Goal: Find specific page/section: Find specific page/section

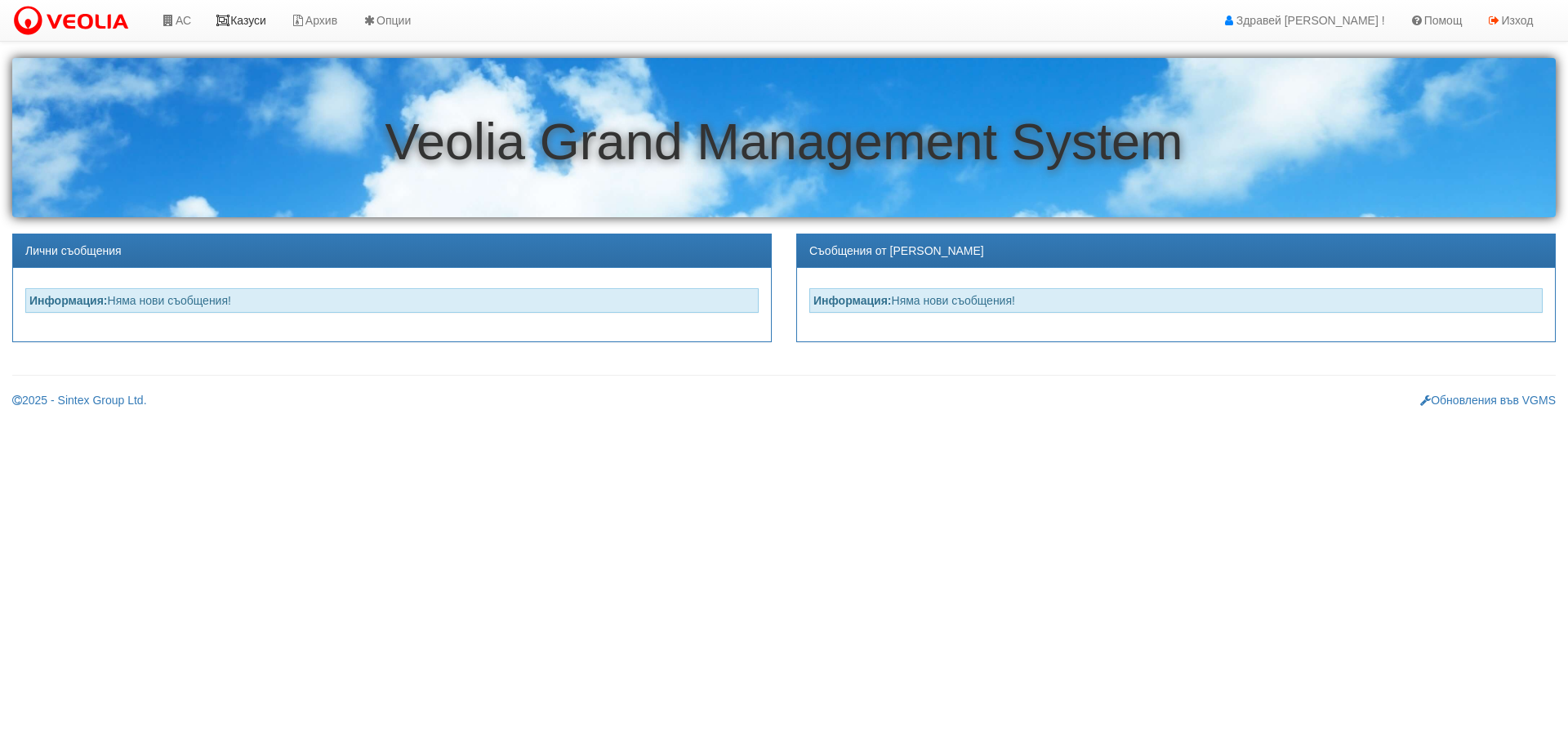
click at [253, 13] on link "Казуси" at bounding box center [240, 20] width 75 height 41
click at [187, 17] on link "АС" at bounding box center [175, 20] width 55 height 41
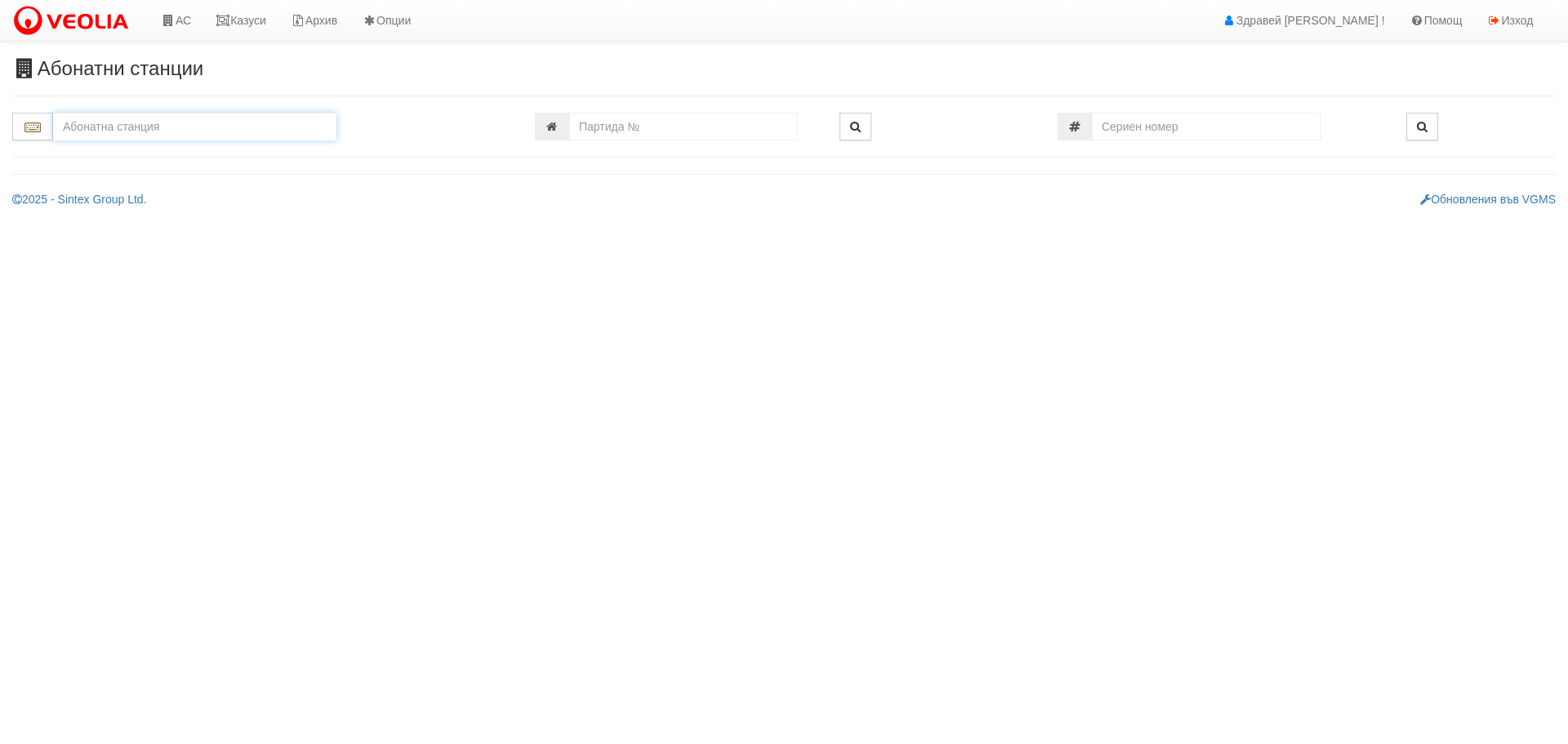
click at [180, 123] on input "text" at bounding box center [194, 127] width 284 height 28
click at [180, 149] on div "242/1 - Вл. Варненчик - "ВЕОЛИЯ"" at bounding box center [194, 153] width 279 height 19
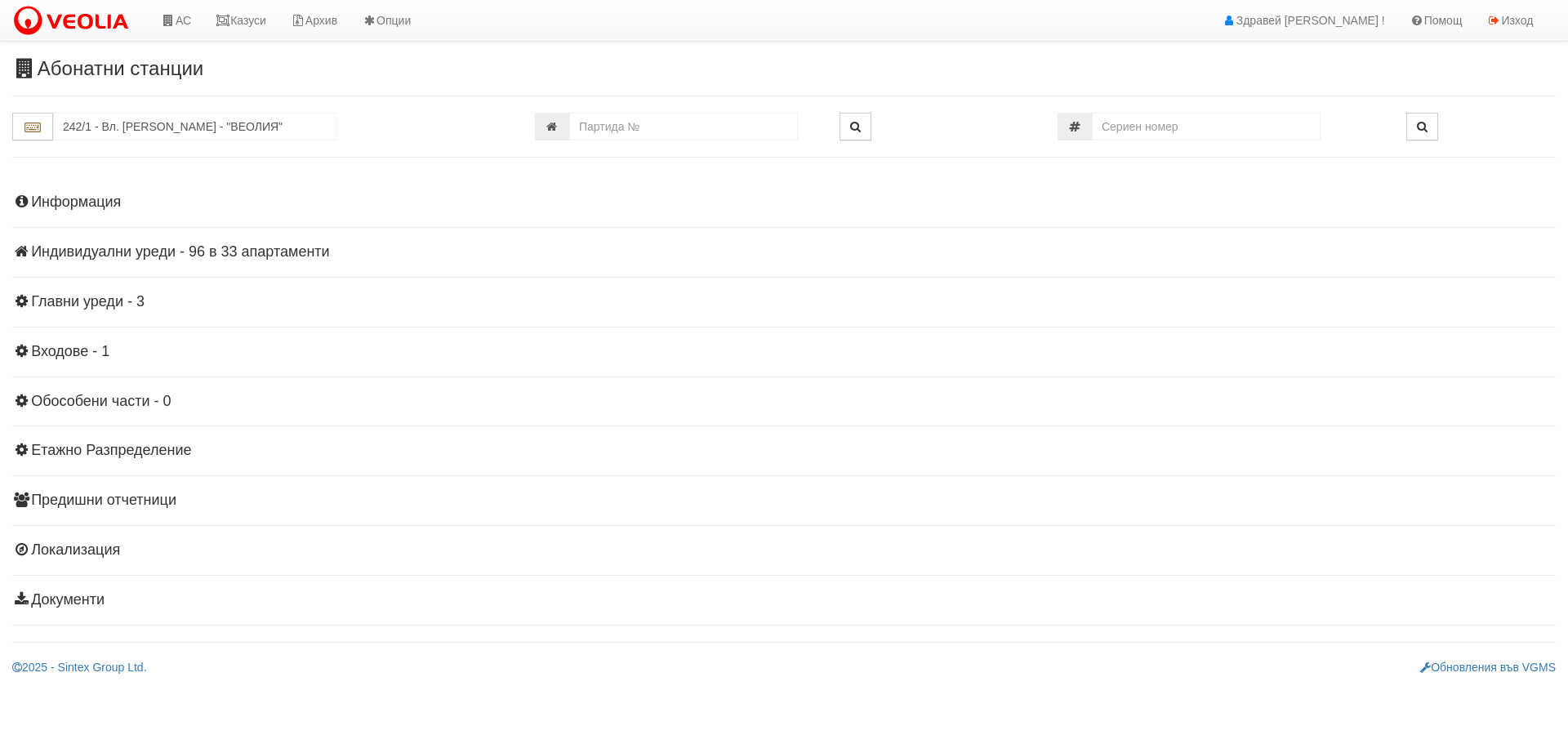
click at [66, 241] on div "Информация Параметри Брой Апартаменти: 33 Ползватели 07/2025 73 % 0 % 33" at bounding box center [784, 398] width 1544 height 451
click at [227, 252] on h4 "Индивидуални уреди - 96 в 33 апартаменти" at bounding box center [784, 252] width 1544 height 16
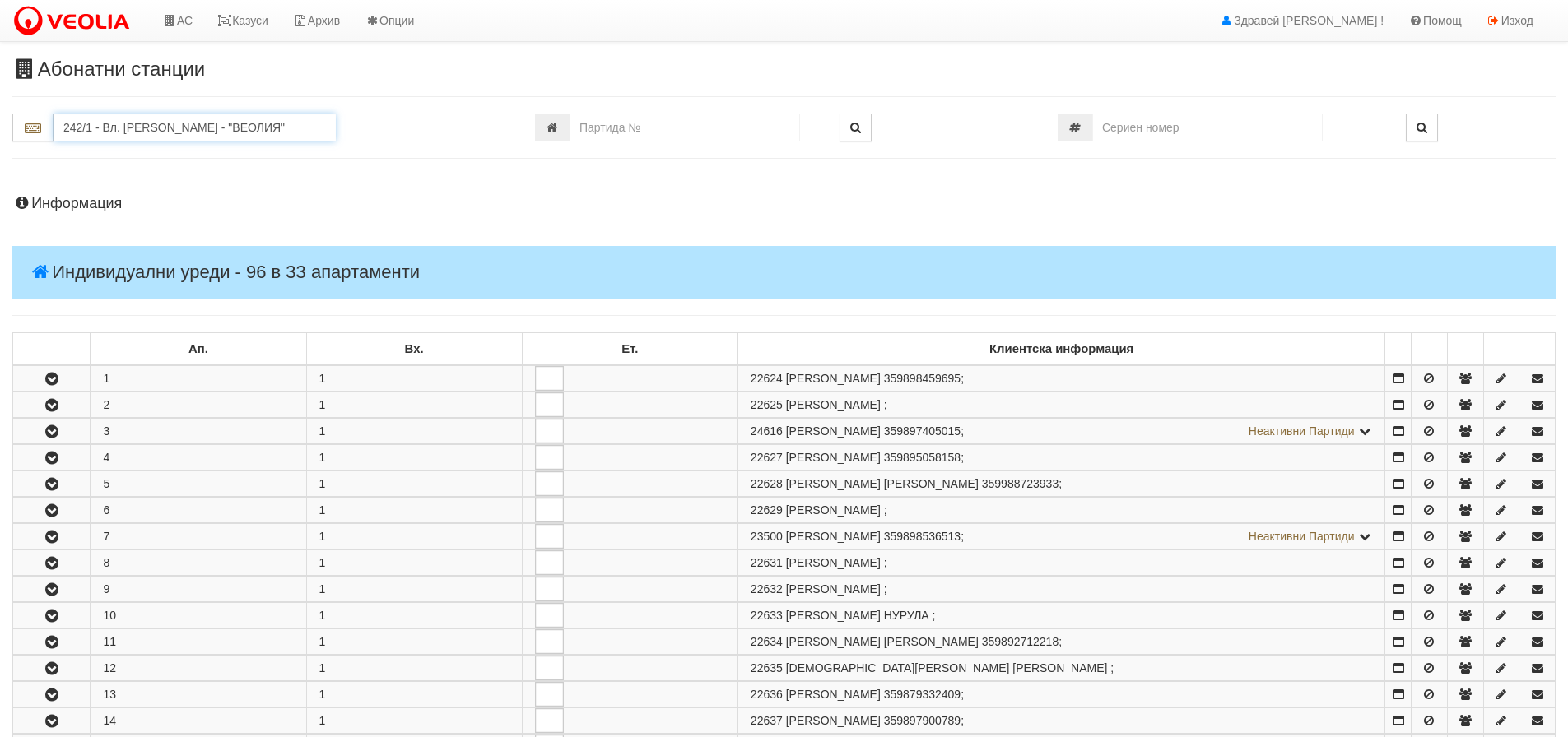
click at [208, 132] on input "242/1 - Вл. Варненчик - "ВЕОЛИЯ"" at bounding box center [194, 128] width 282 height 28
click at [189, 170] on div "242/2 - Вл. Варненчик - "ВЕОЛИЯ"" at bounding box center [194, 172] width 277 height 19
type input "242/2 - Вл. Варненчик - "ВЕОЛИЯ""
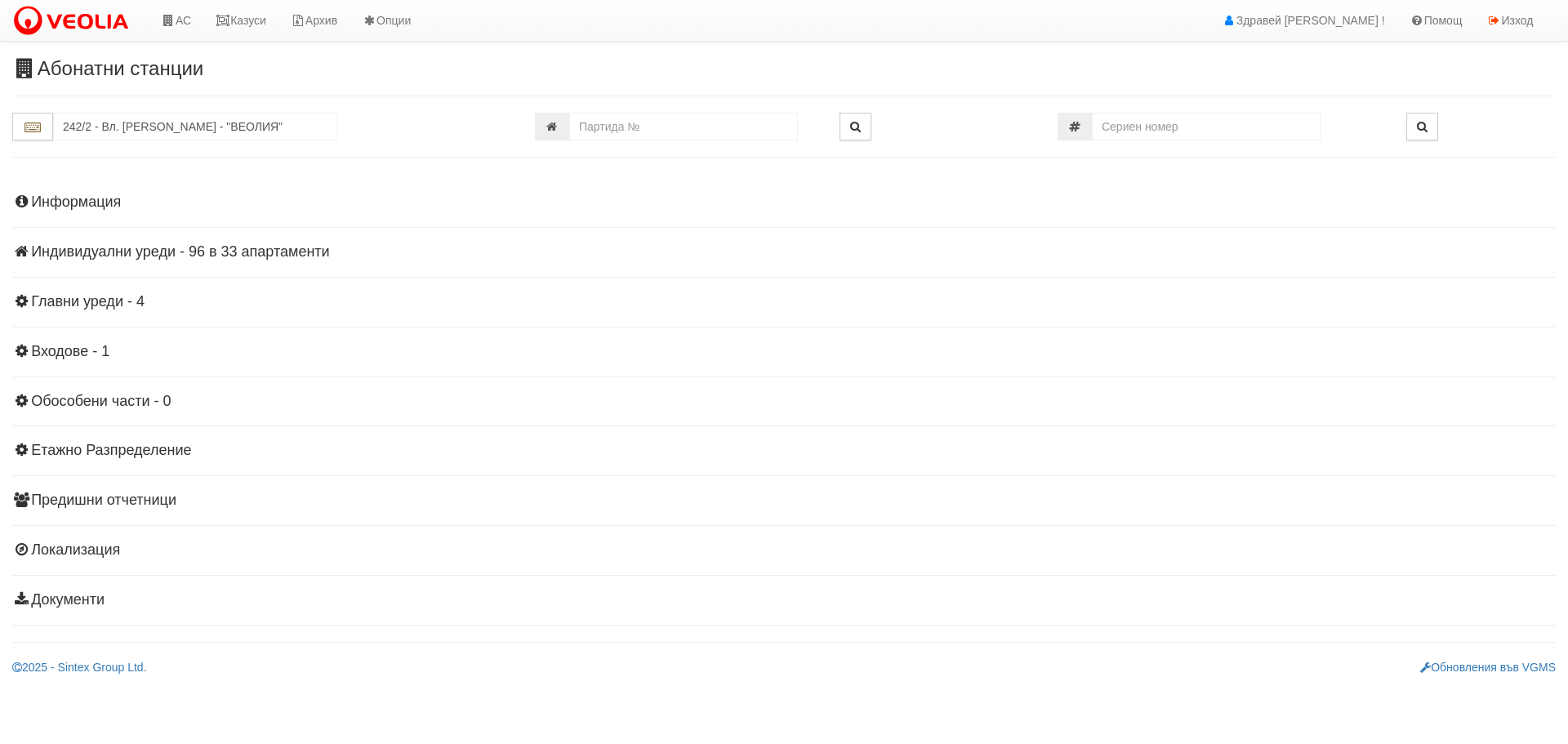
click at [68, 250] on h4 "Индивидуални уреди - 96 в 33 апартаменти" at bounding box center [784, 252] width 1544 height 16
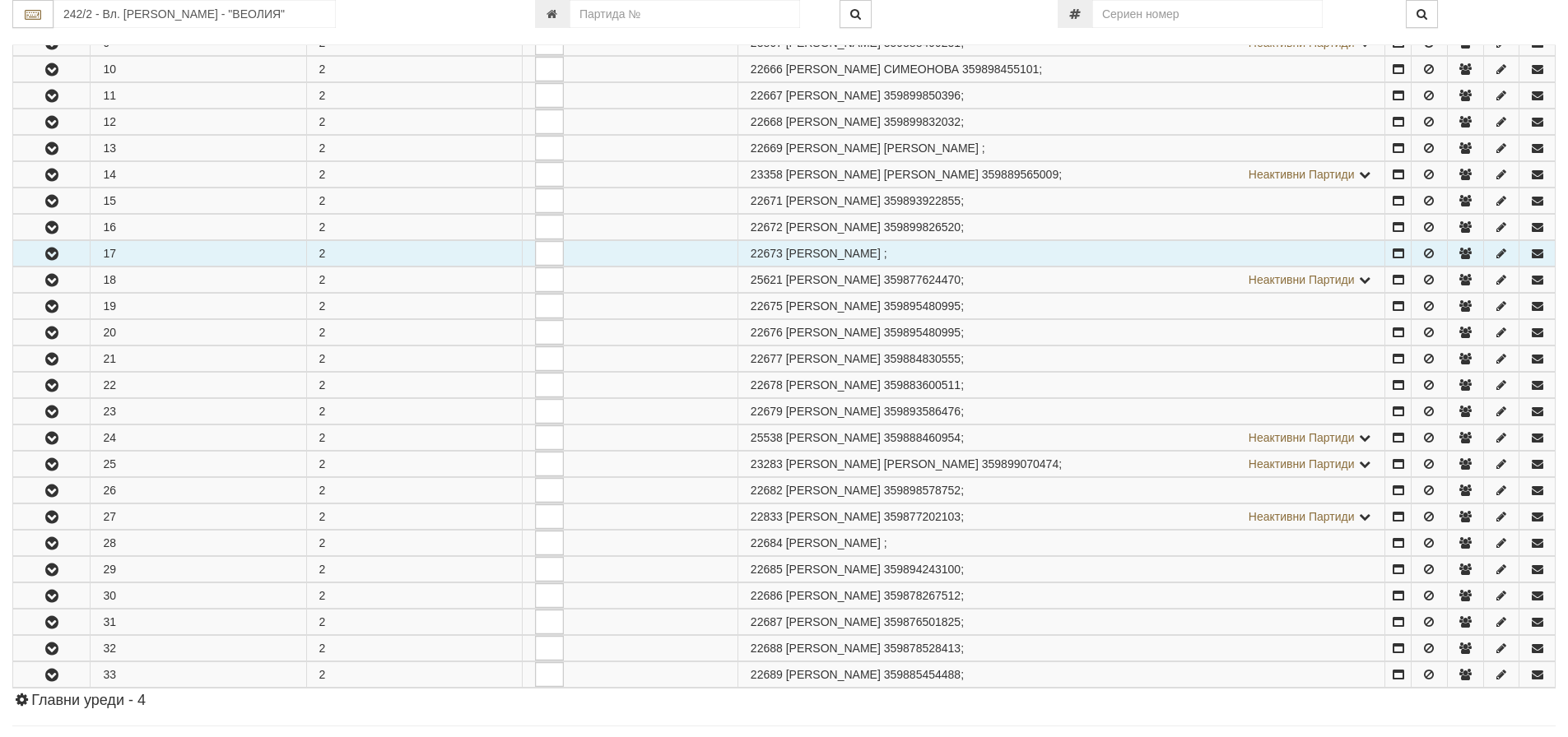
scroll to position [576, 0]
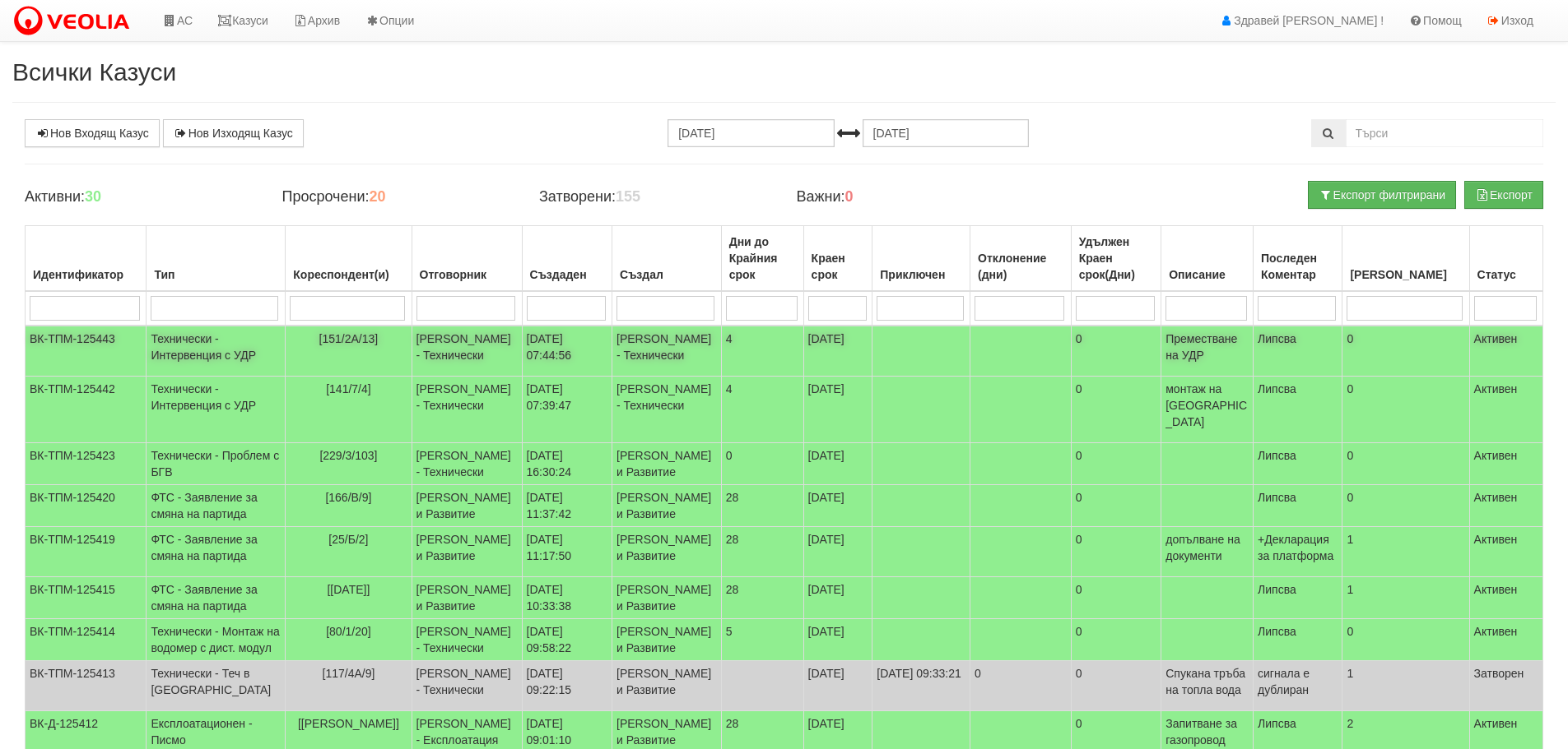
click at [345, 343] on span "[151/2А/13]" at bounding box center [349, 338] width 59 height 13
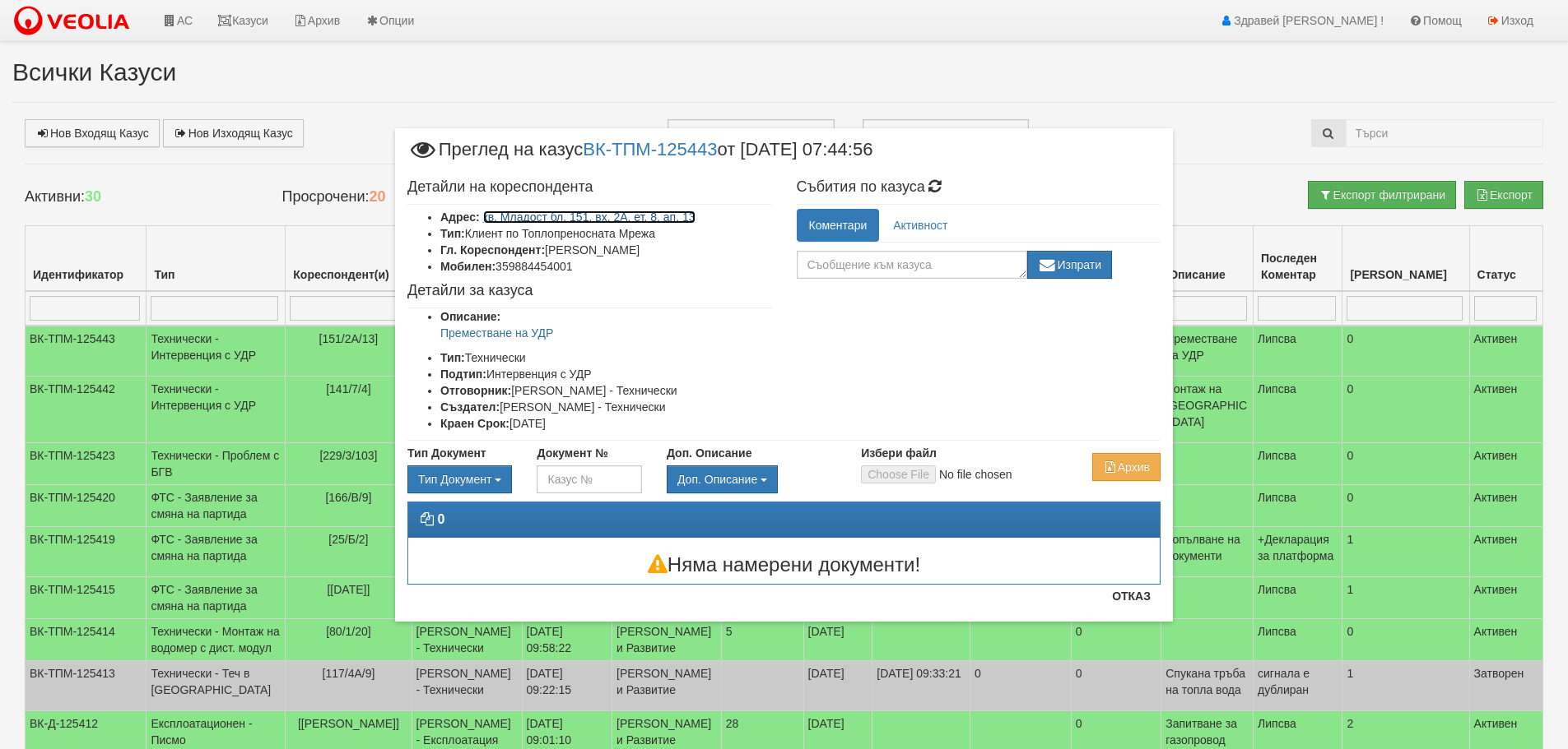
click at [535, 219] on link "кв. Младост бл. 151, вх. 2А, ет. 8, ап. 13" at bounding box center [589, 217] width 213 height 13
click at [1122, 598] on button "Отказ" at bounding box center [1131, 596] width 59 height 26
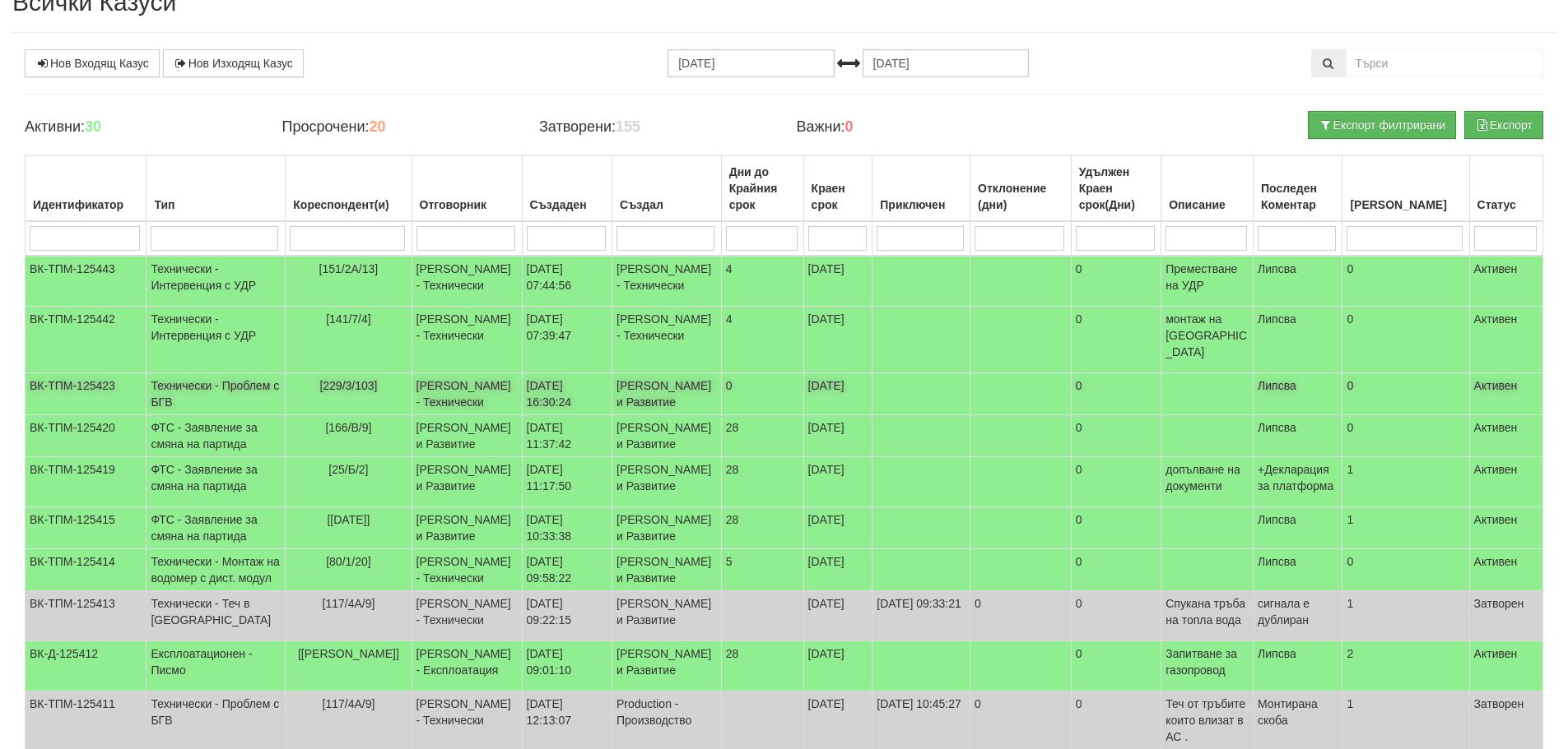
scroll to position [282, 0]
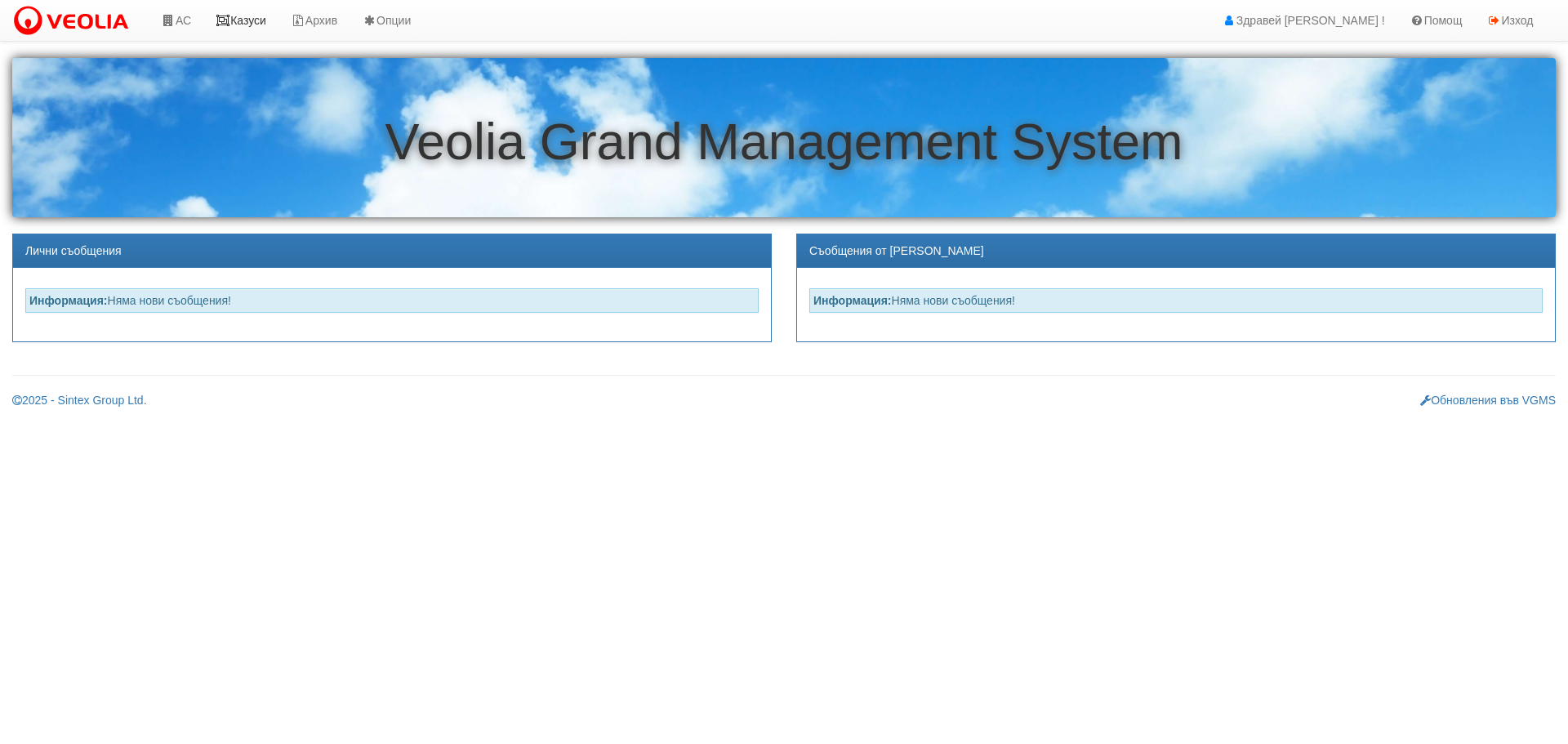
click at [251, 20] on link "Казуси" at bounding box center [240, 20] width 75 height 41
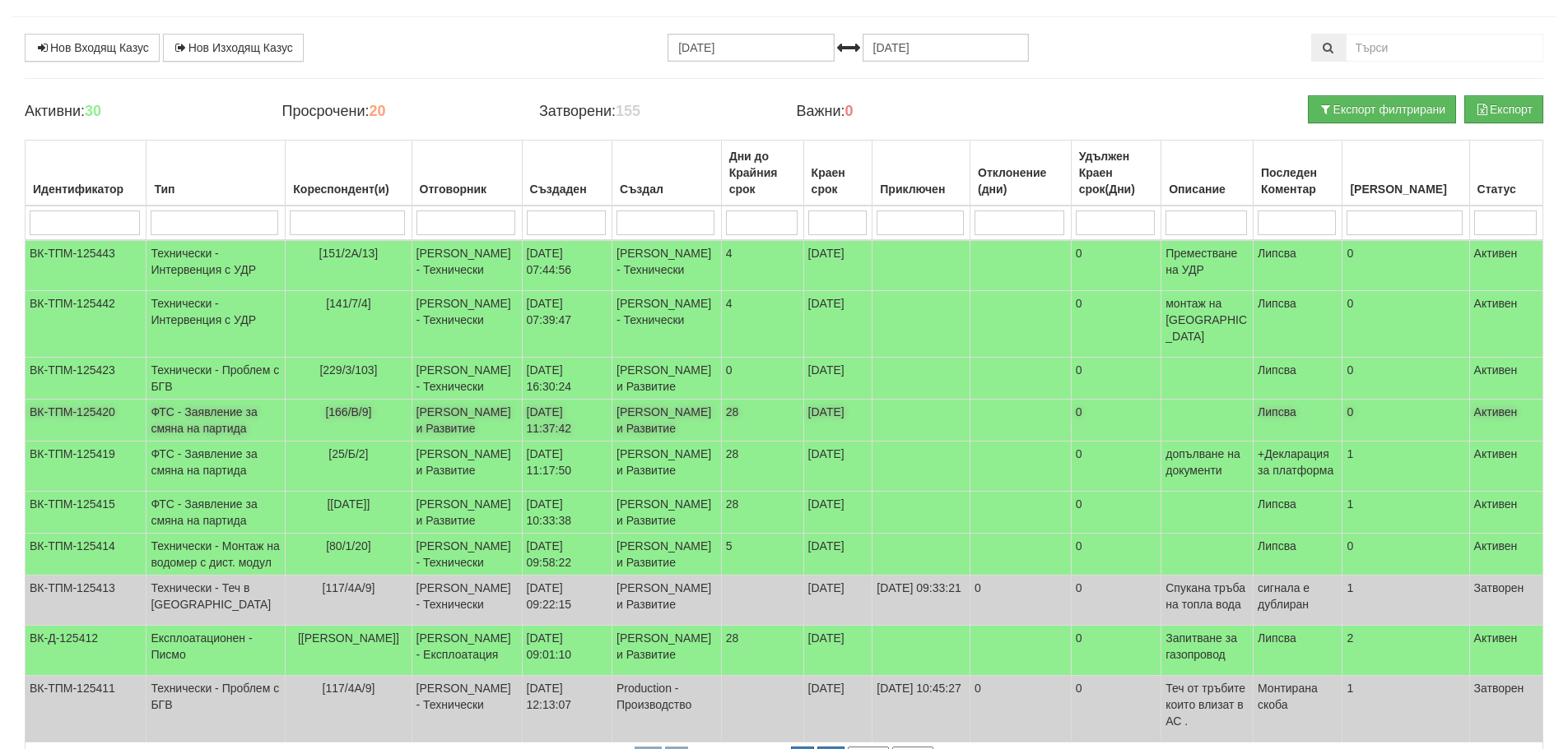
scroll to position [82, 0]
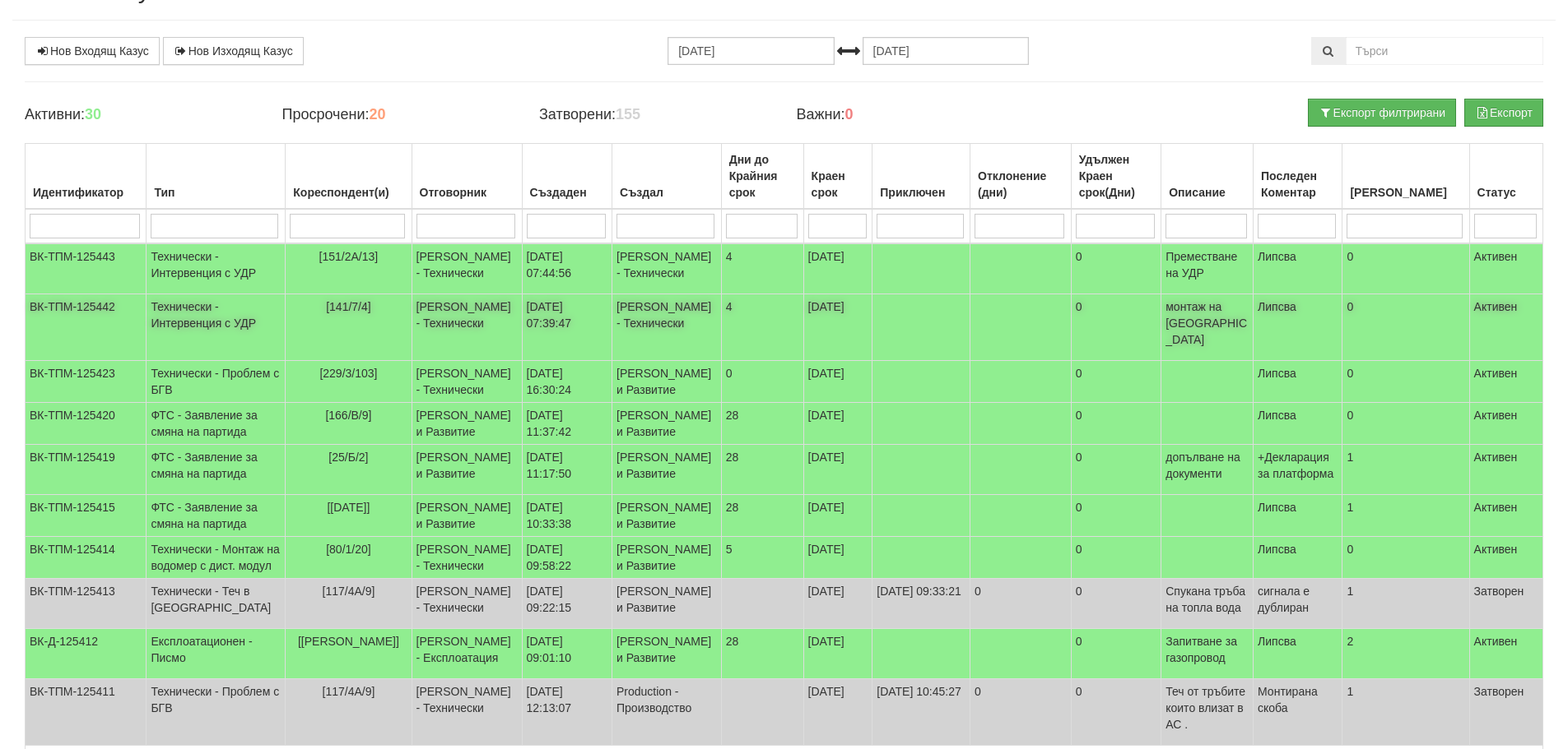
click at [361, 307] on td "[141/7/4]" at bounding box center [349, 328] width 126 height 66
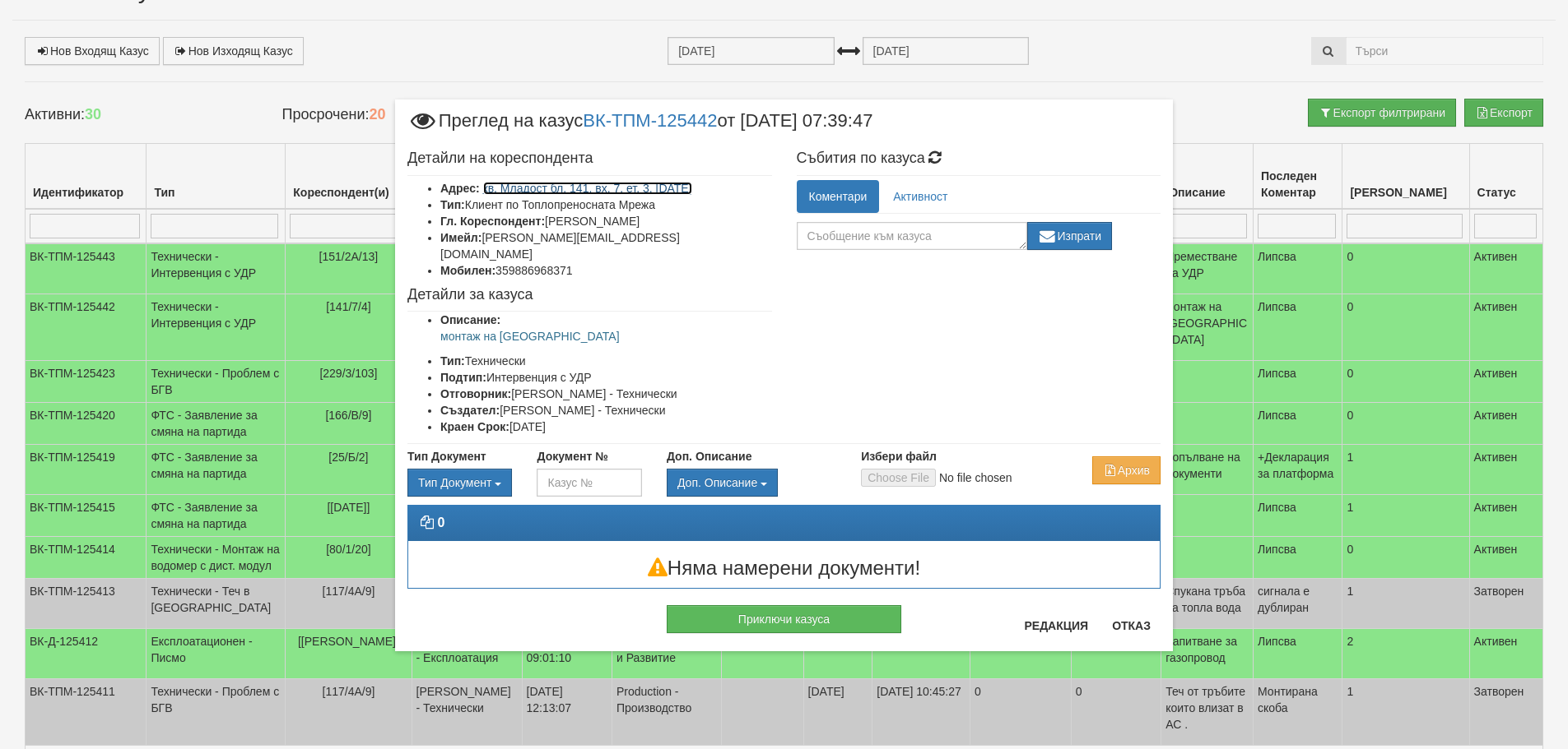
click at [590, 188] on link "кв. Младост бл. 141, вх. 7, ет. 3, ап. 4" at bounding box center [587, 188] width 209 height 13
click at [1139, 621] on button "Отказ" at bounding box center [1131, 626] width 59 height 26
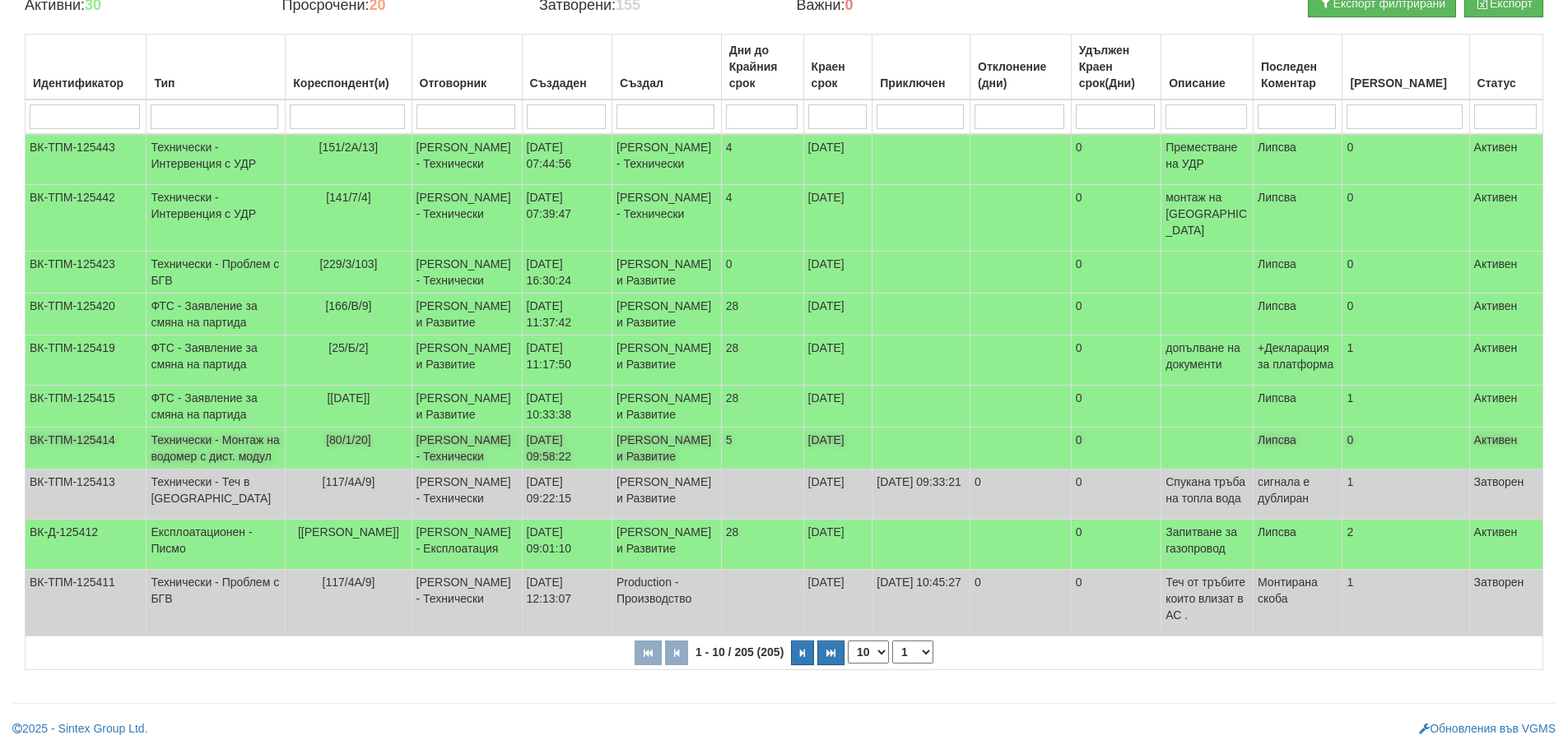
scroll to position [282, 0]
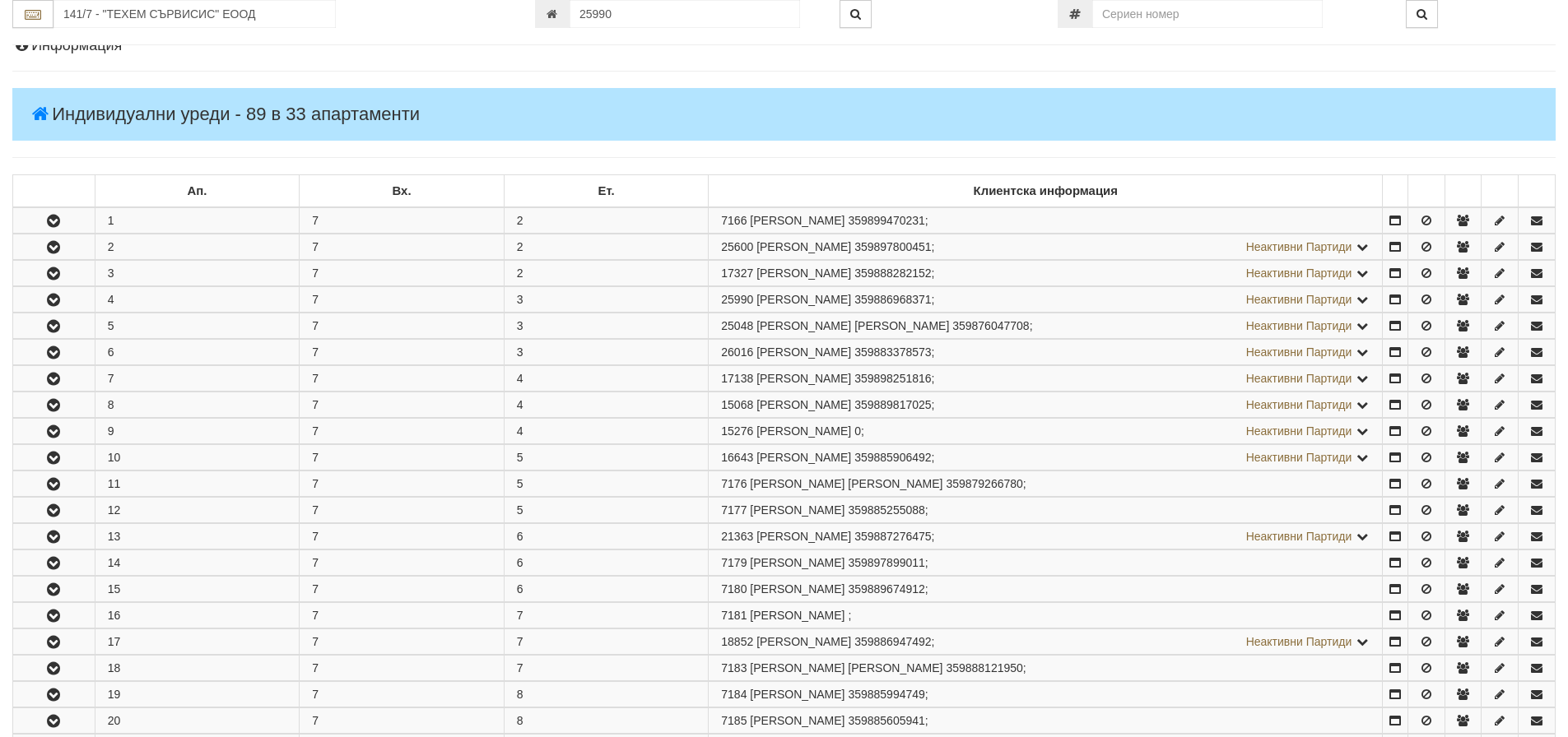
scroll to position [404, 0]
